Goal: Task Accomplishment & Management: Manage account settings

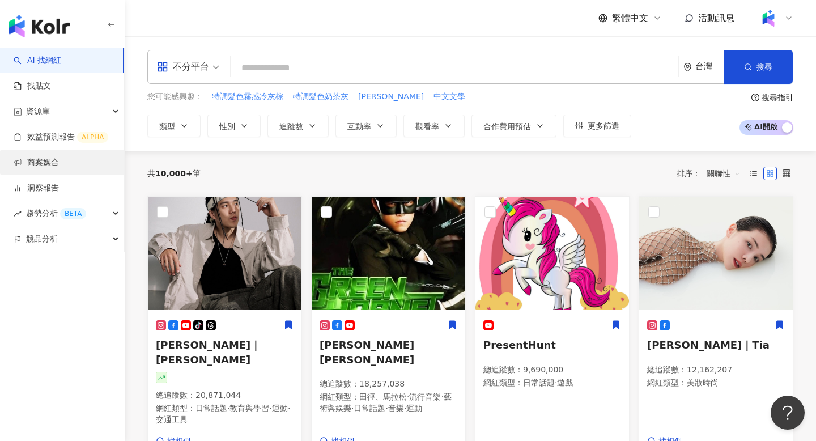
click at [25, 157] on link "商案媒合" at bounding box center [36, 162] width 45 height 11
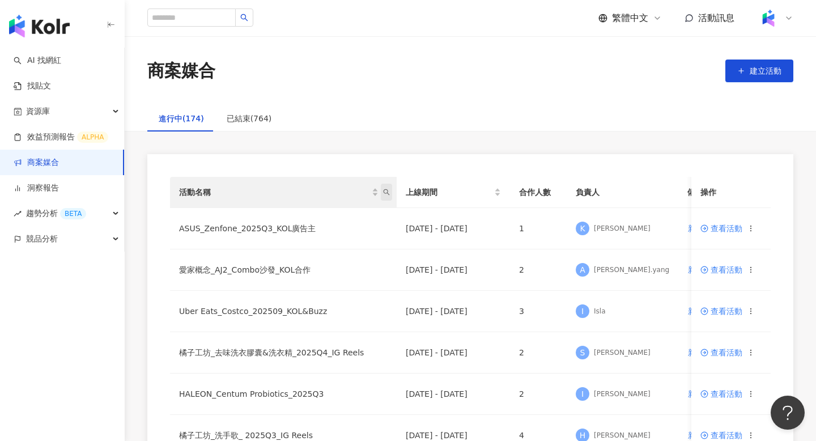
click at [388, 189] on icon "search" at bounding box center [386, 192] width 7 height 7
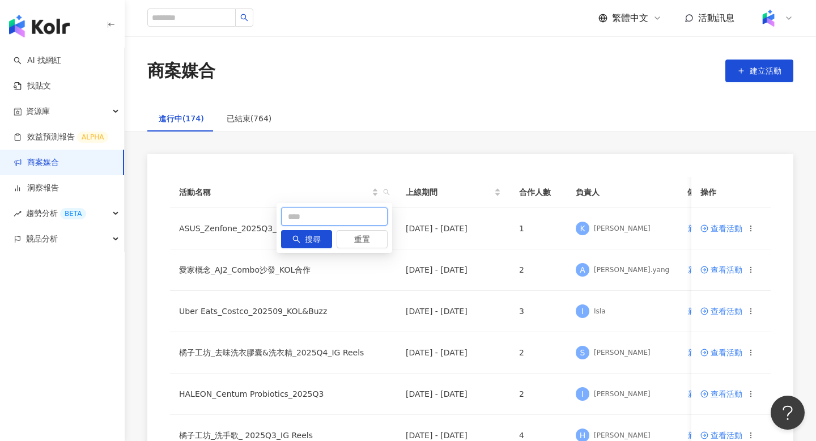
click at [297, 215] on input "text" at bounding box center [334, 216] width 106 height 18
type input "**"
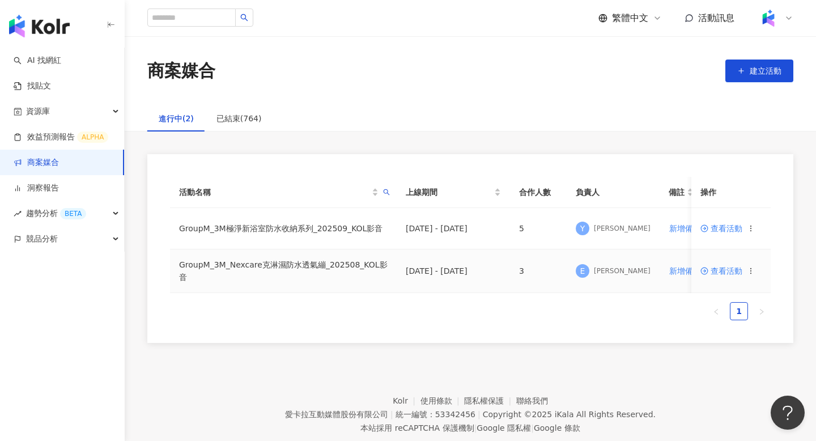
click at [720, 267] on span "查看活動" at bounding box center [721, 271] width 42 height 8
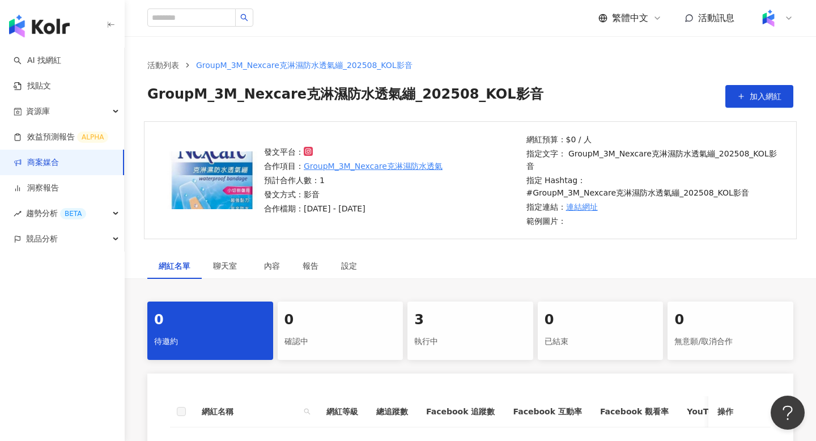
click at [439, 332] on div "執行中" at bounding box center [470, 341] width 112 height 19
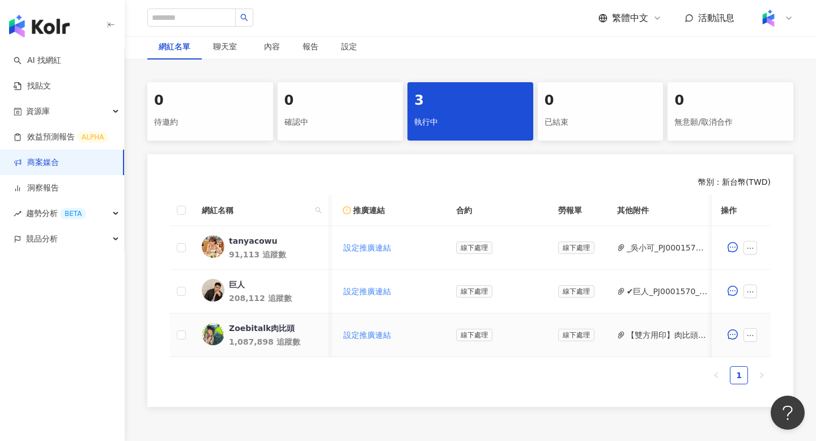
scroll to position [0, 205]
click at [752, 331] on icon "ellipsis" at bounding box center [750, 335] width 8 height 8
click at [795, 147] on span "新增附件" at bounding box center [776, 148] width 48 height 12
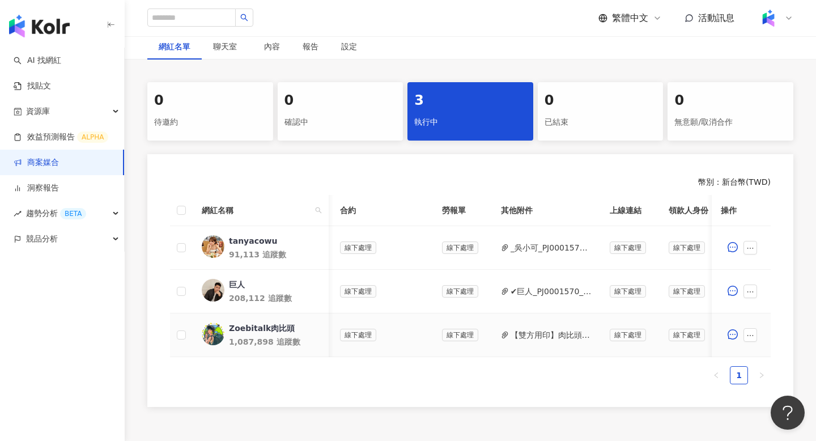
scroll to position [0, 404]
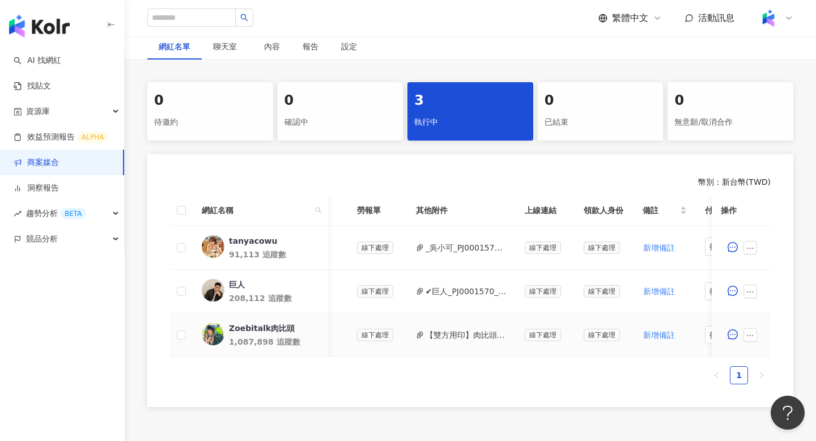
click at [749, 329] on div at bounding box center [740, 334] width 41 height 23
click at [750, 331] on icon "ellipsis" at bounding box center [750, 335] width 8 height 8
click at [771, 146] on span "新增附件" at bounding box center [768, 148] width 32 height 9
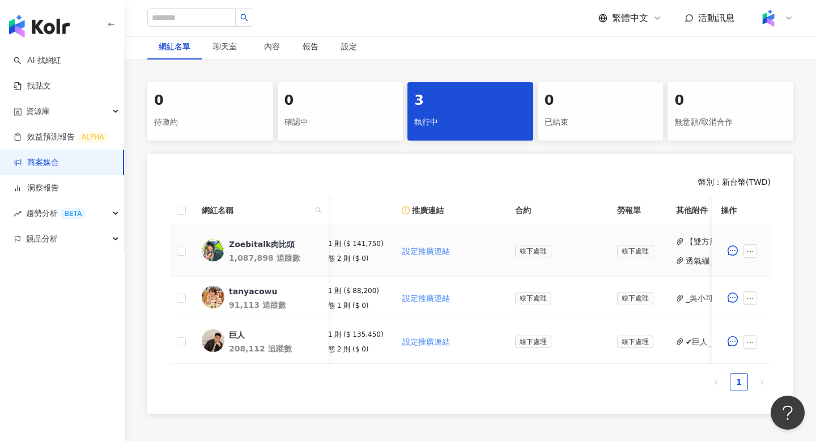
scroll to position [0, 0]
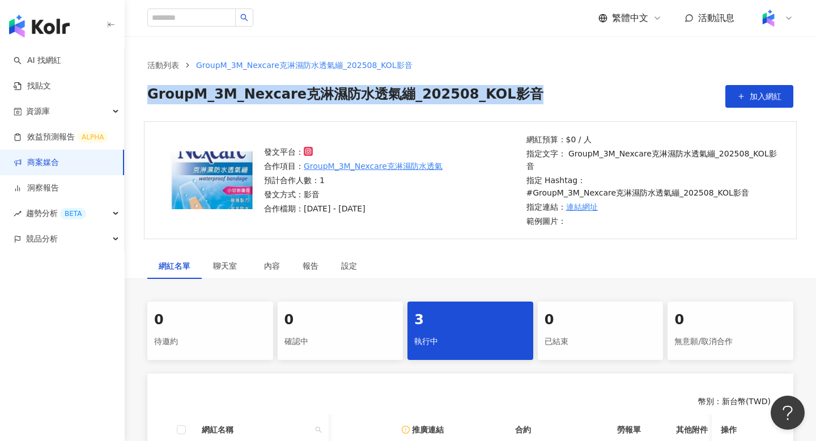
drag, startPoint x: 144, startPoint y: 91, endPoint x: 521, endPoint y: 95, distance: 377.2
click at [521, 96] on div "活動列表 GroupM_3M_Nexcare克淋濕防水透氣繃_202508_KOL影音 GroupM_3M_Nexcare克淋濕防水透氣繃_202508_KO…" at bounding box center [470, 83] width 691 height 49
copy span "GroupM_3M_Nexcare克淋濕防水透氣繃_202508_KOL影音"
